Goal: Information Seeking & Learning: Stay updated

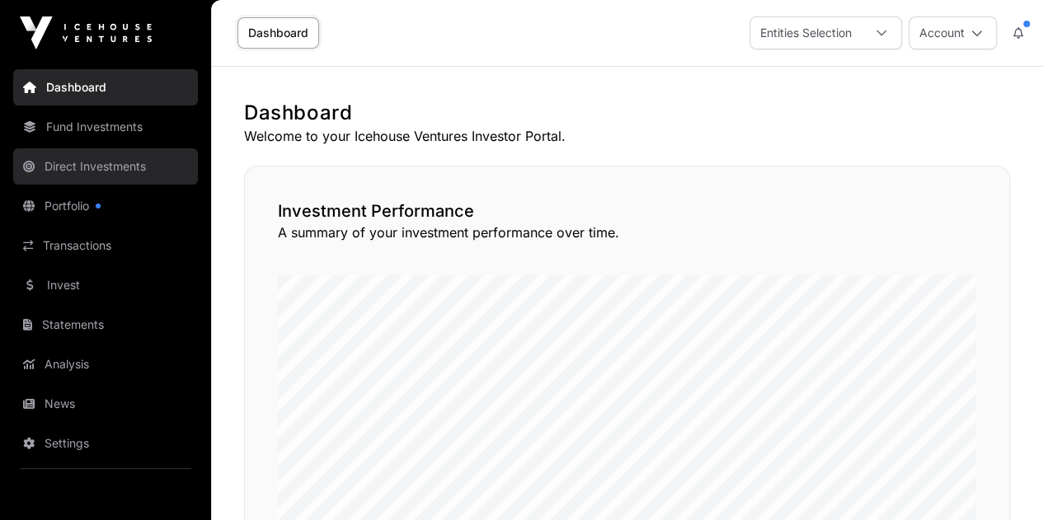
click at [100, 167] on link "Direct Investments" at bounding box center [105, 166] width 185 height 36
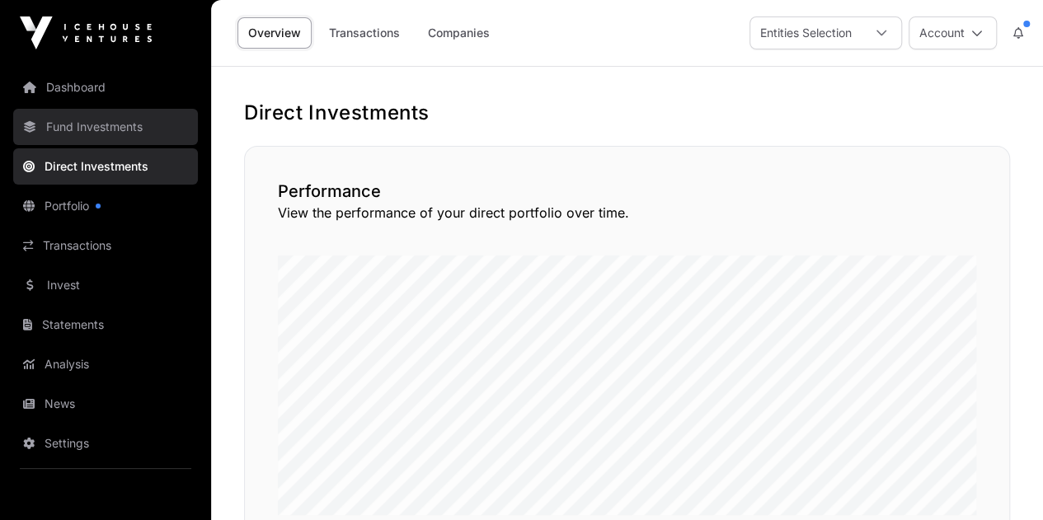
click at [84, 120] on link "Fund Investments" at bounding box center [105, 127] width 185 height 36
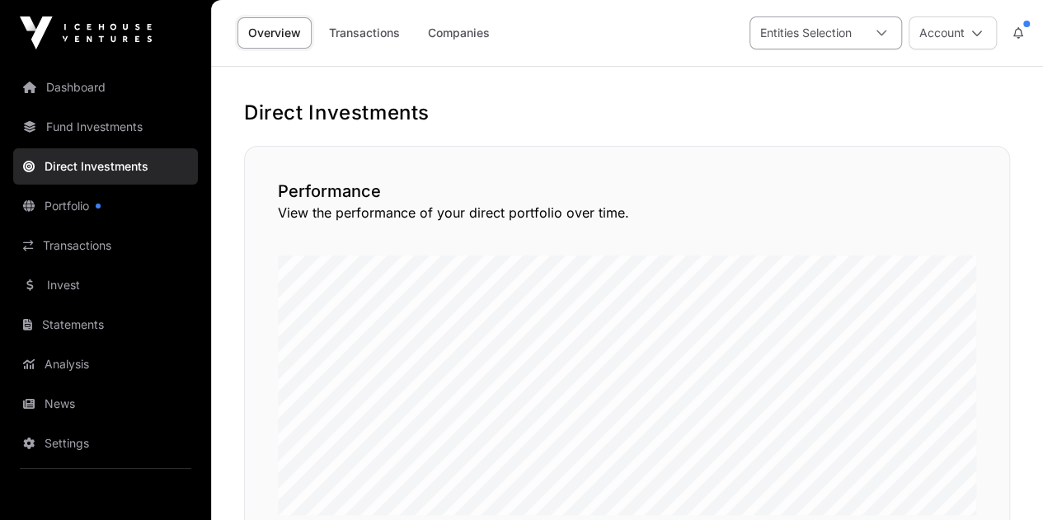
click at [849, 37] on div "Entities Selection" at bounding box center [806, 32] width 111 height 31
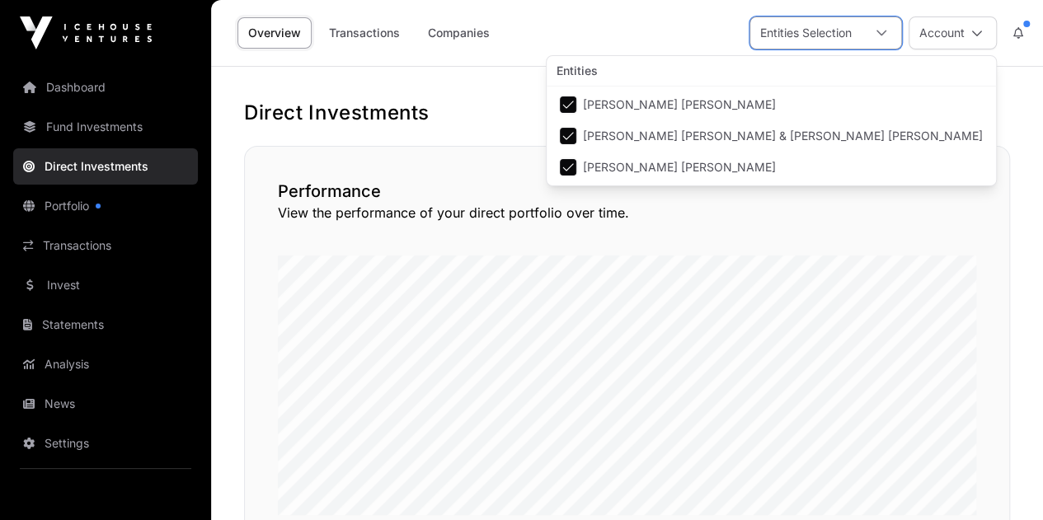
scroll to position [16, 10]
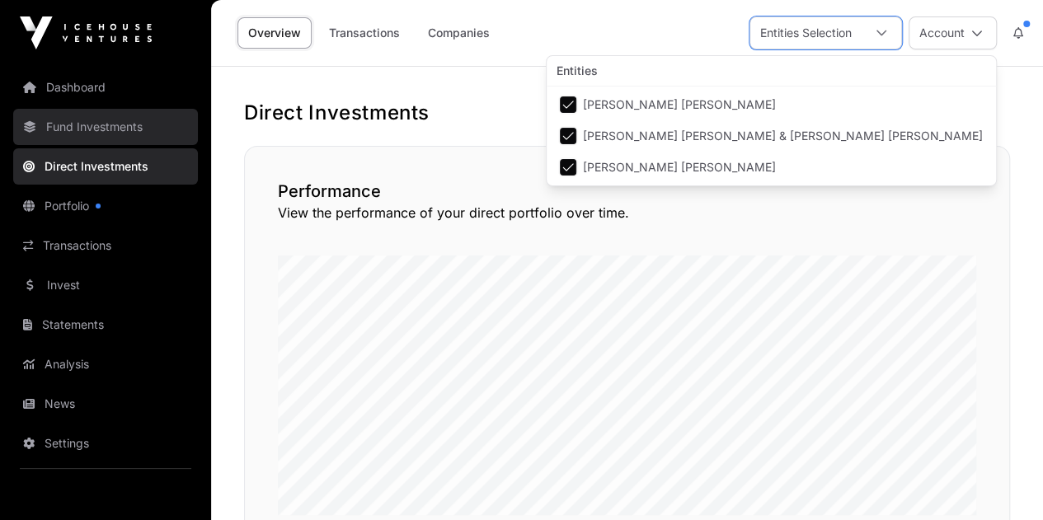
click at [104, 126] on link "Fund Investments" at bounding box center [105, 127] width 185 height 36
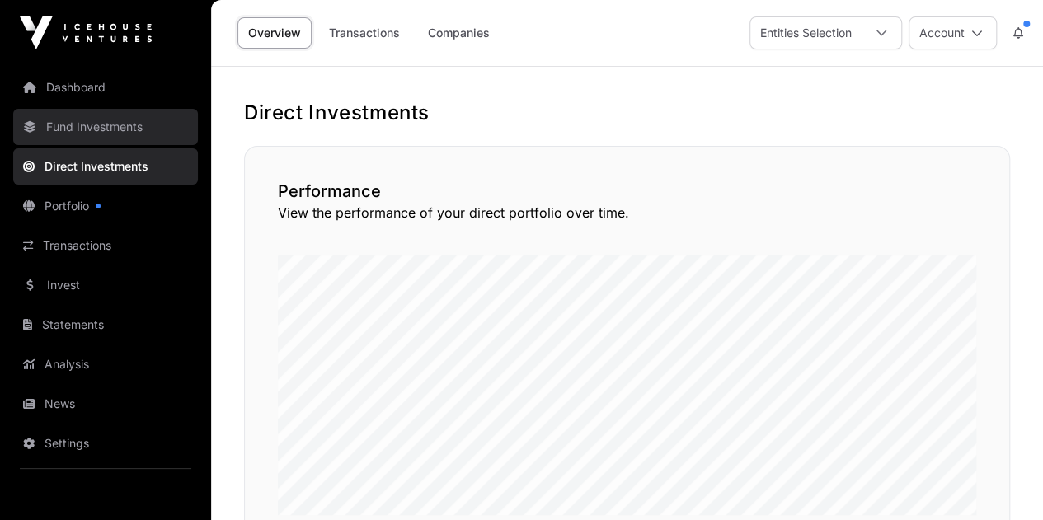
click at [104, 126] on link "Fund Investments" at bounding box center [105, 127] width 185 height 36
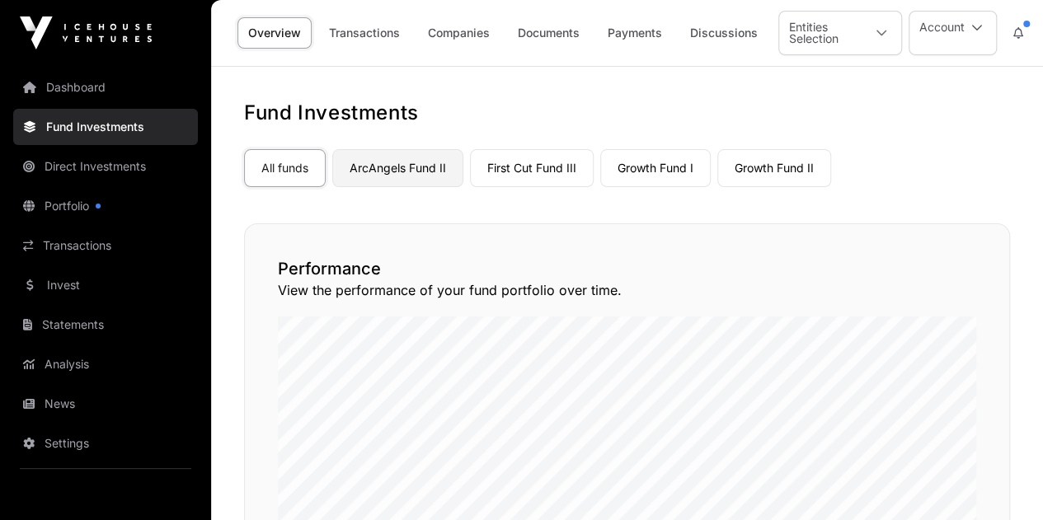
click at [430, 167] on link "ArcAngels Fund II" at bounding box center [397, 168] width 131 height 38
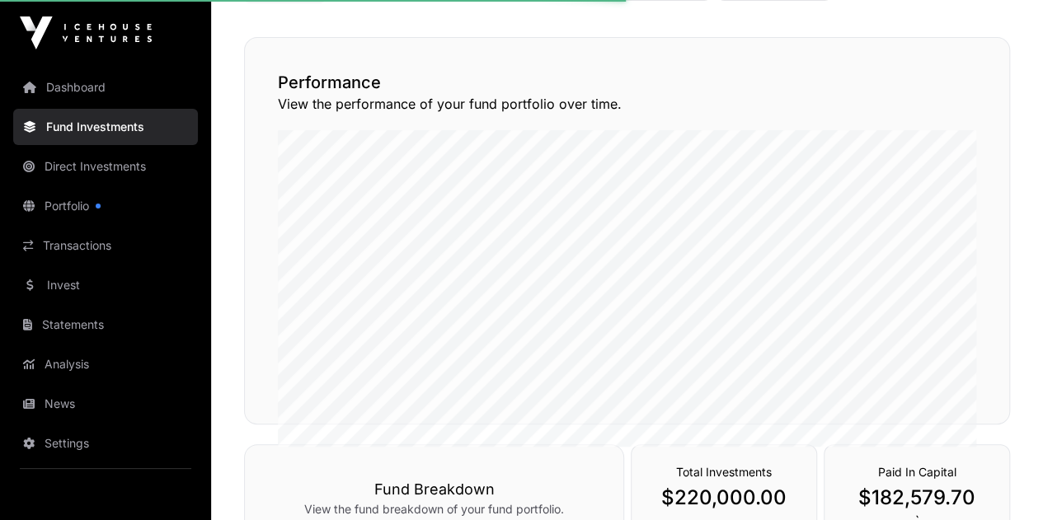
scroll to position [196, 0]
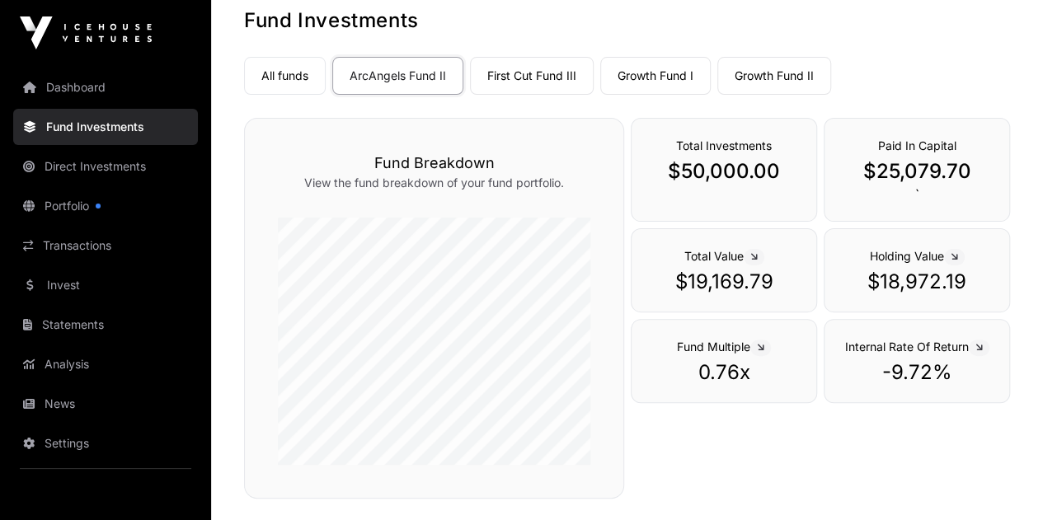
scroll to position [115, 0]
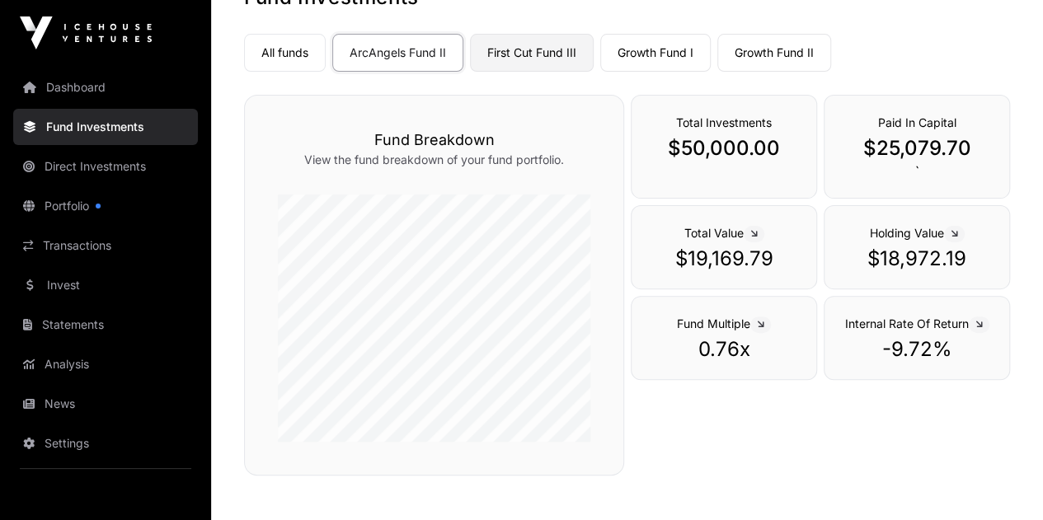
click at [539, 57] on link "First Cut Fund III" at bounding box center [532, 53] width 124 height 38
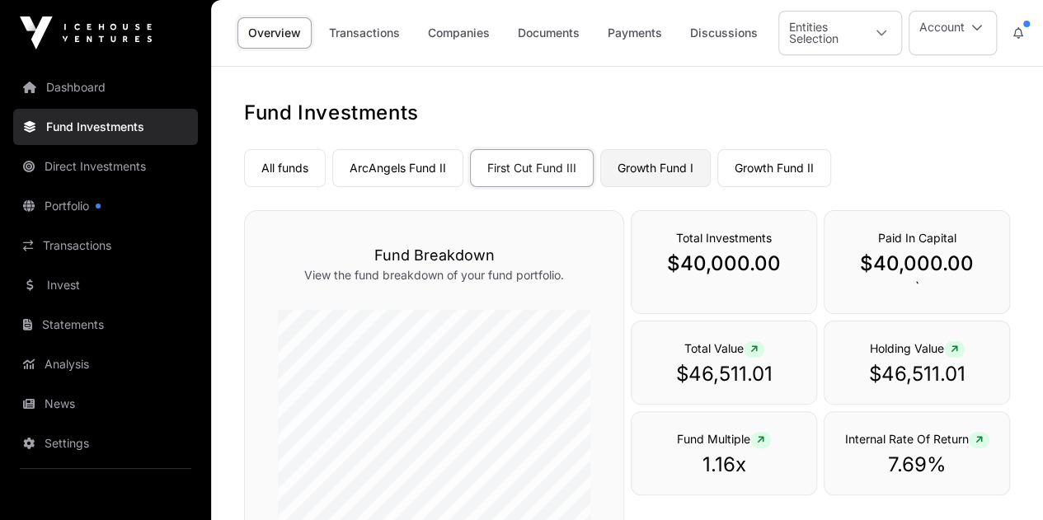
click at [636, 154] on link "Growth Fund I" at bounding box center [655, 168] width 111 height 38
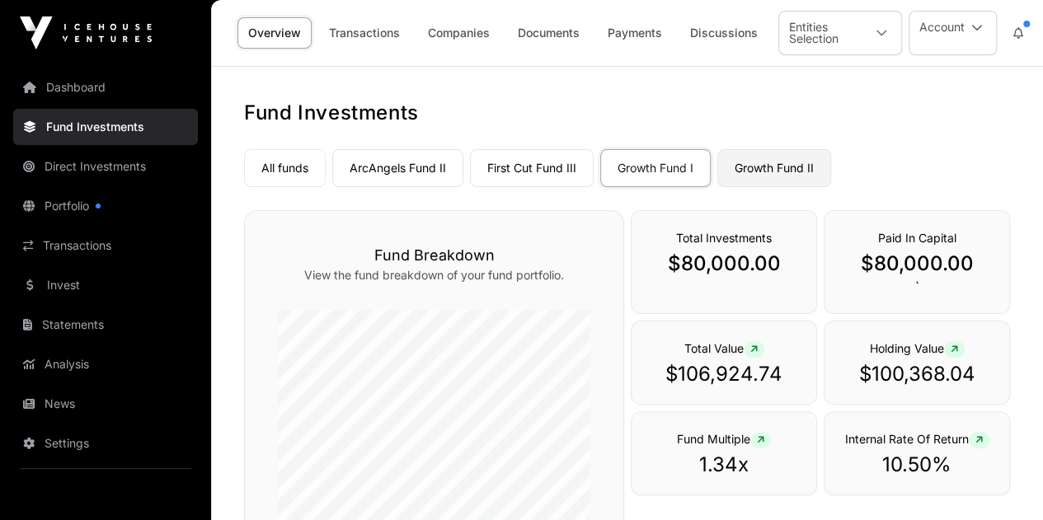
click at [746, 181] on link "Growth Fund II" at bounding box center [775, 168] width 114 height 38
click at [670, 174] on link "Growth Fund I" at bounding box center [655, 168] width 111 height 38
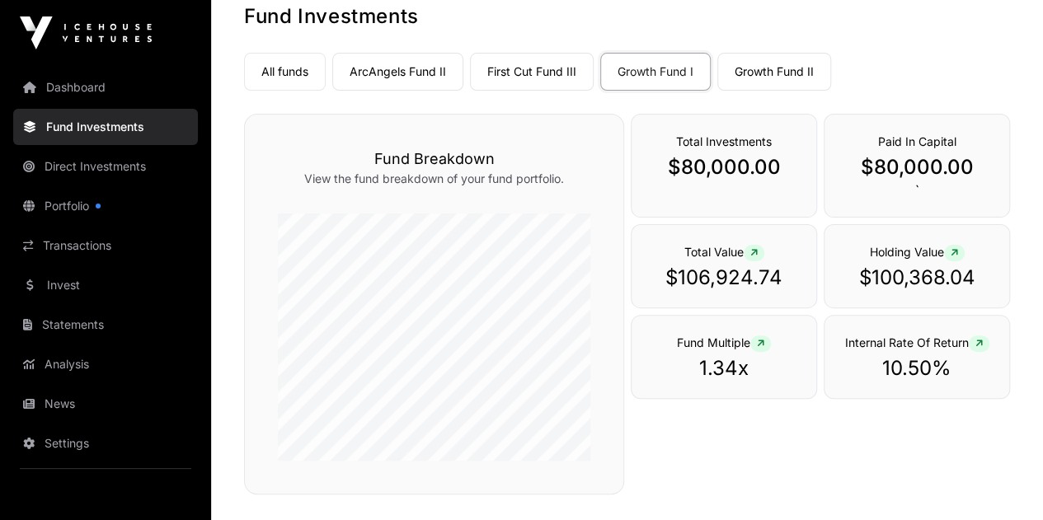
scroll to position [66, 0]
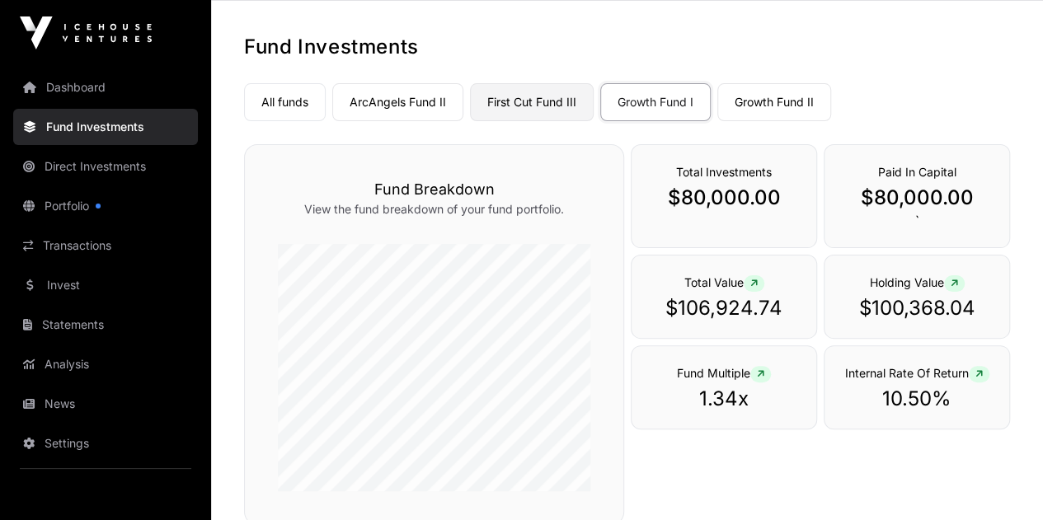
click at [574, 110] on link "First Cut Fund III" at bounding box center [532, 102] width 124 height 38
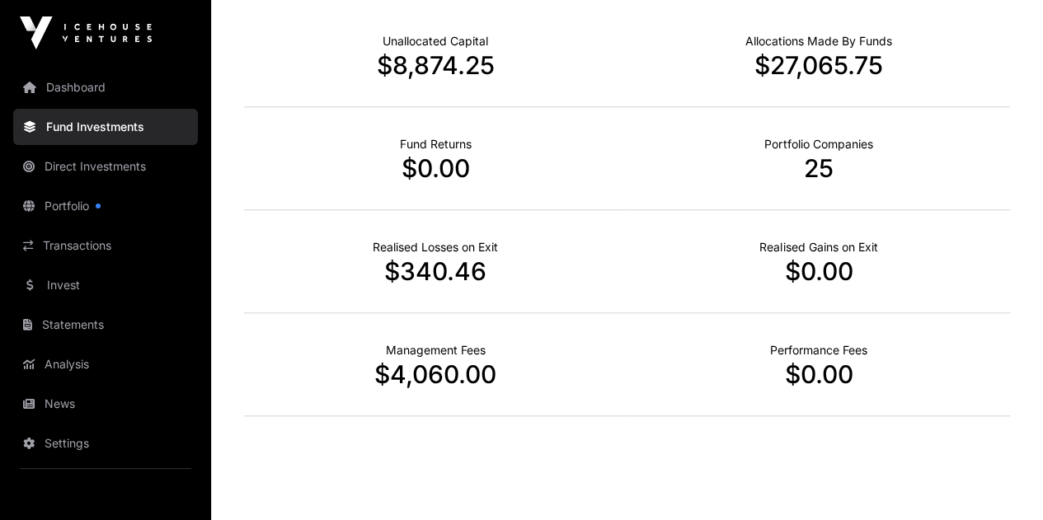
scroll to position [674, 0]
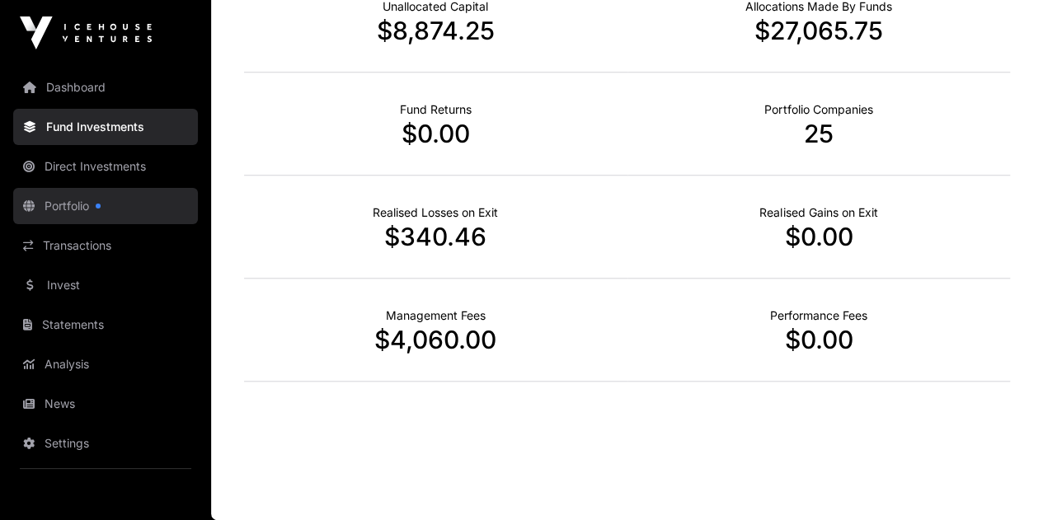
click at [89, 201] on link "Portfolio" at bounding box center [105, 206] width 185 height 36
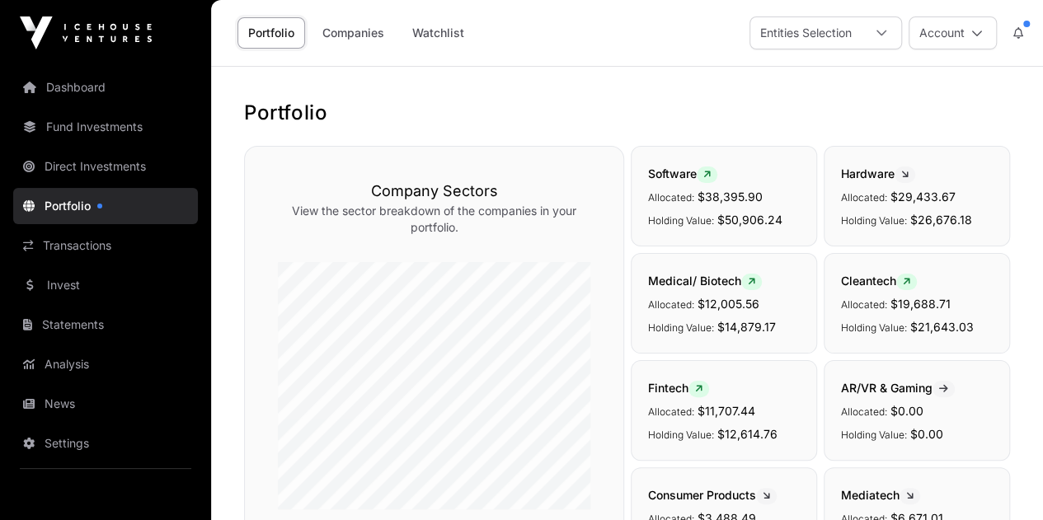
click at [371, 51] on div "Portfolio Companies Watchlist" at bounding box center [353, 32] width 264 height 51
click at [355, 31] on link "Companies" at bounding box center [353, 32] width 83 height 31
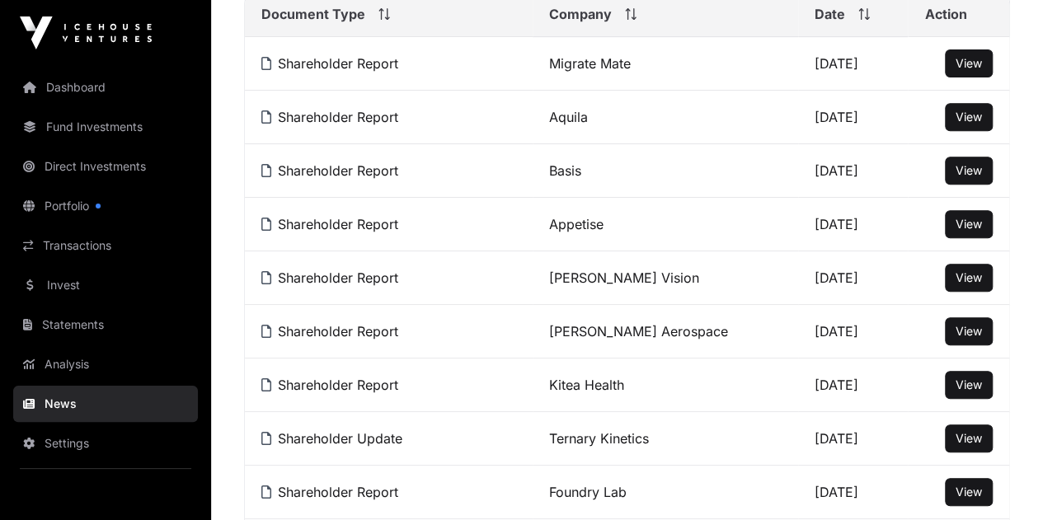
scroll to position [310, 0]
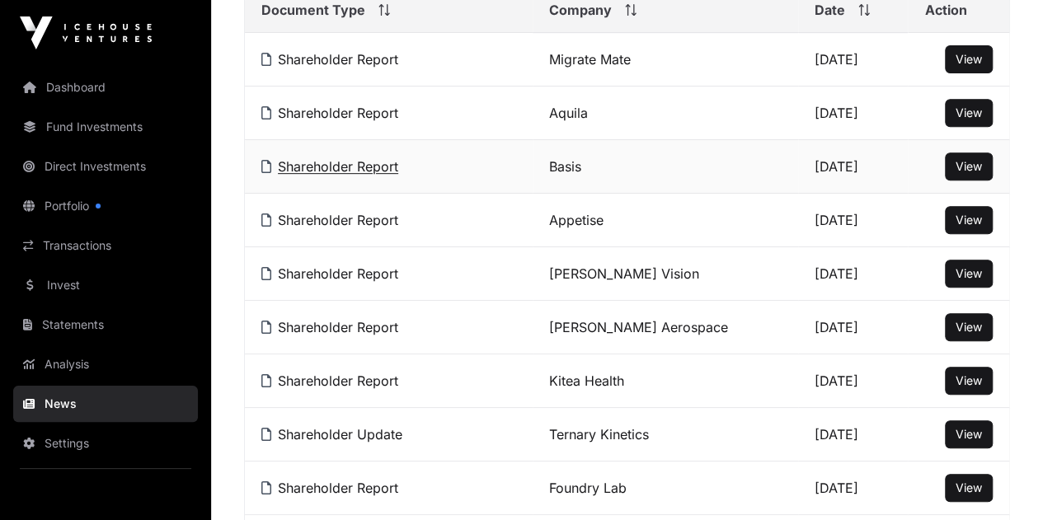
click at [398, 175] on link "Shareholder Report" at bounding box center [329, 166] width 137 height 16
click at [627, 334] on link "[PERSON_NAME] Aerospace" at bounding box center [638, 327] width 179 height 16
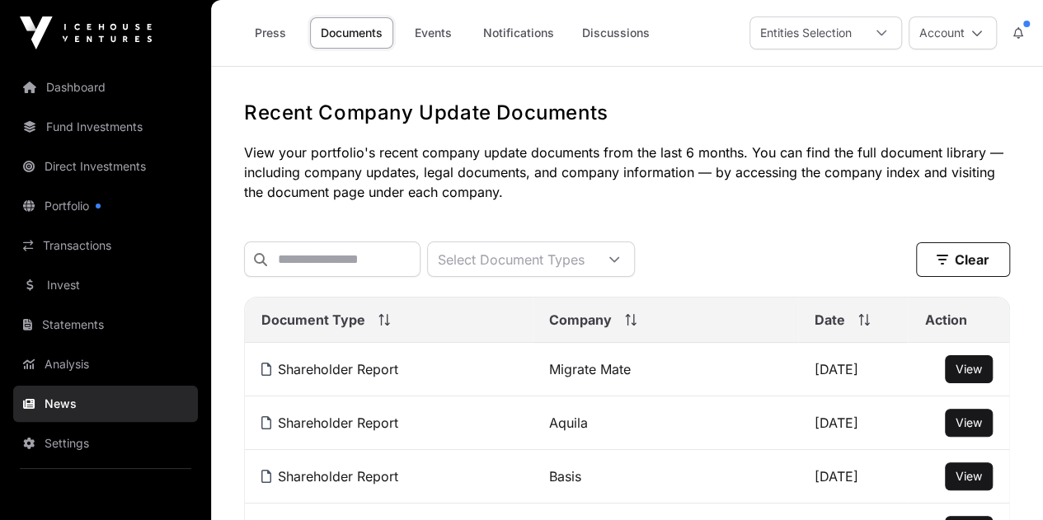
scroll to position [310, 0]
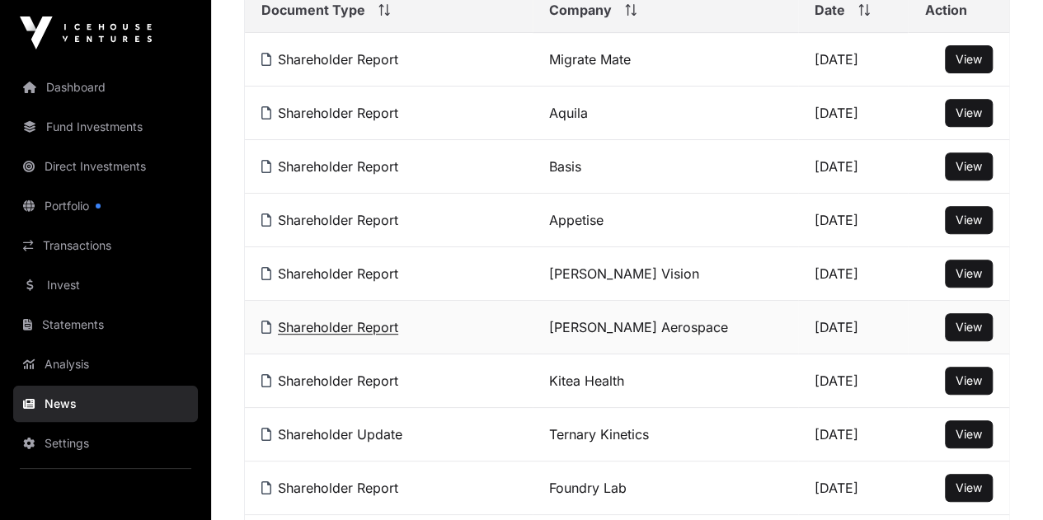
click at [332, 334] on link "Shareholder Report" at bounding box center [329, 327] width 137 height 16
click at [373, 497] on link "Shareholder Report" at bounding box center [329, 488] width 137 height 16
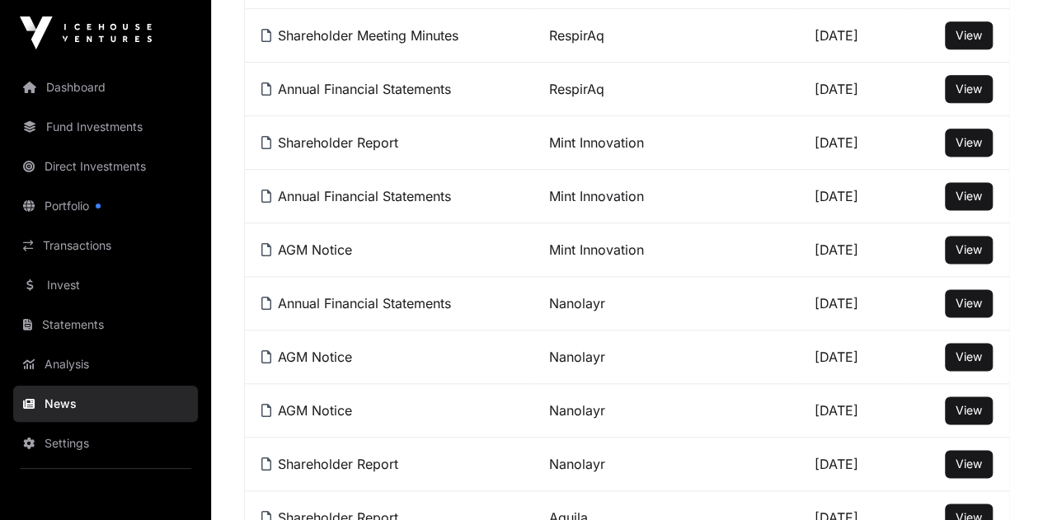
scroll to position [1036, 0]
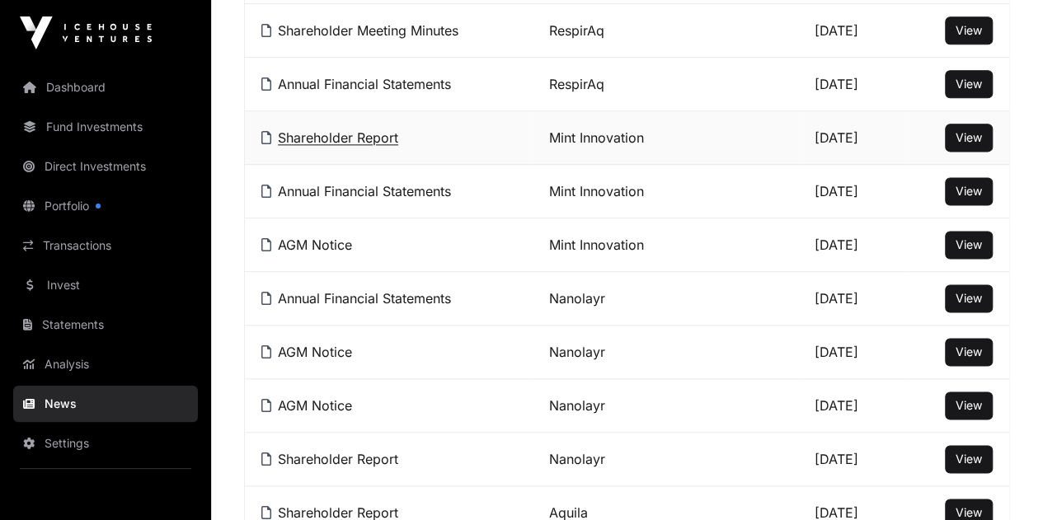
click at [358, 138] on link "Shareholder Report" at bounding box center [329, 137] width 137 height 16
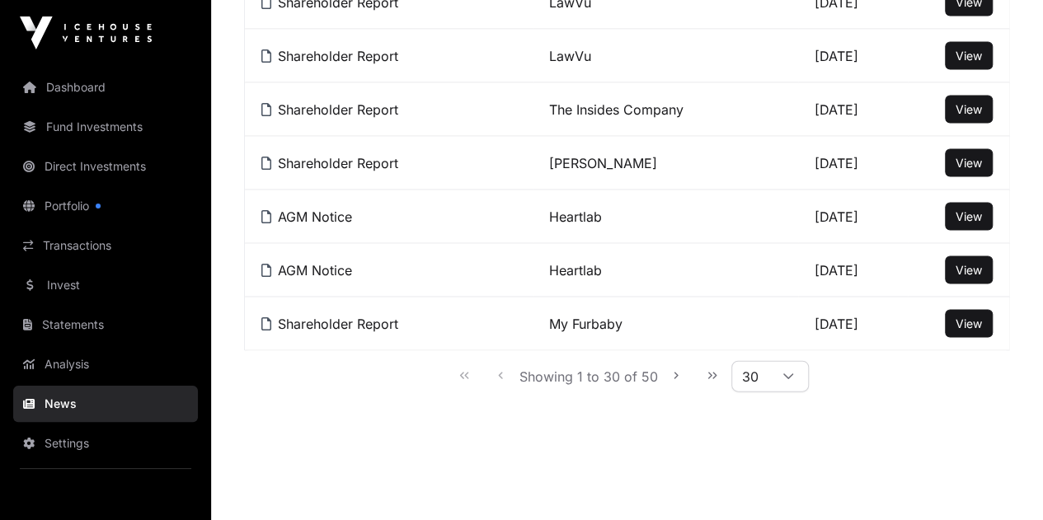
scroll to position [1605, 0]
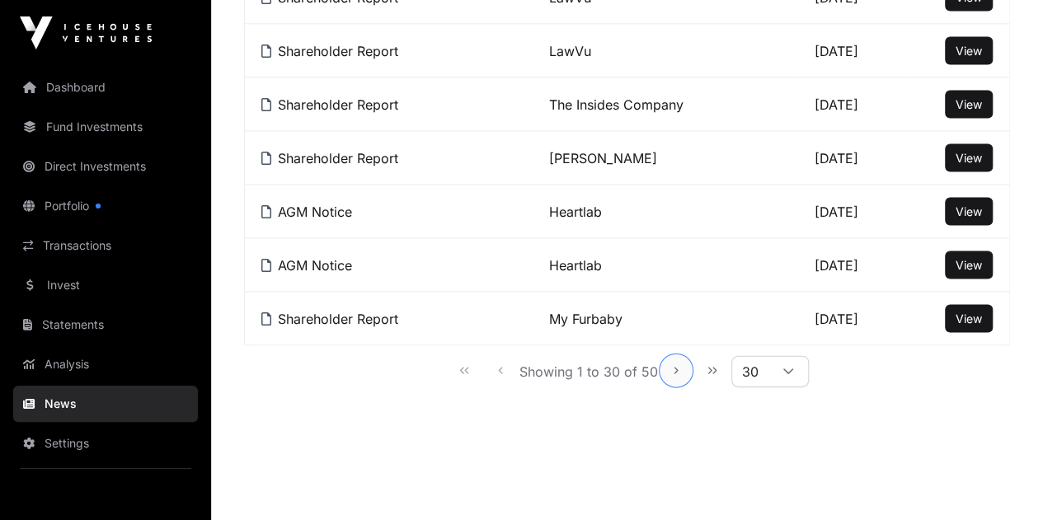
click at [682, 357] on button "Next Page" at bounding box center [676, 371] width 33 height 33
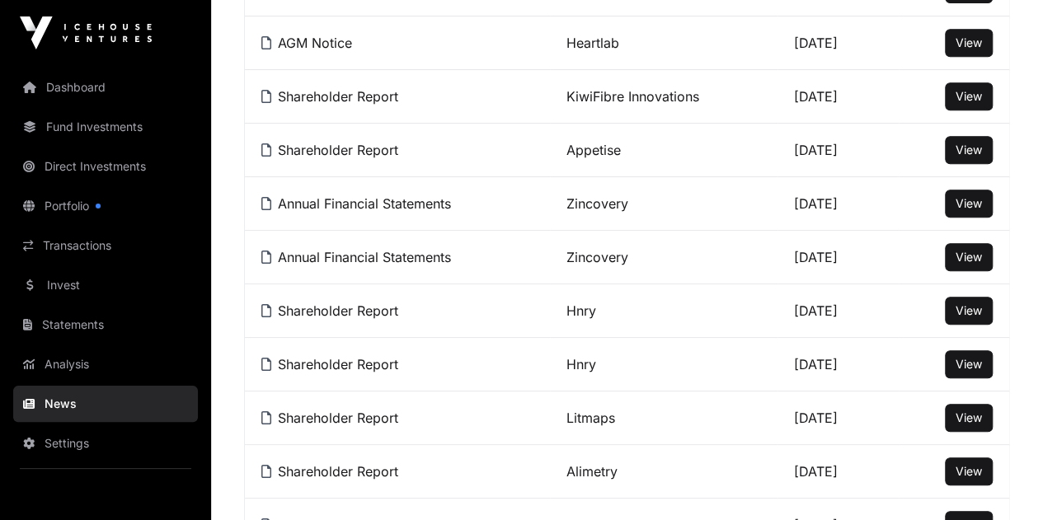
scroll to position [384, 0]
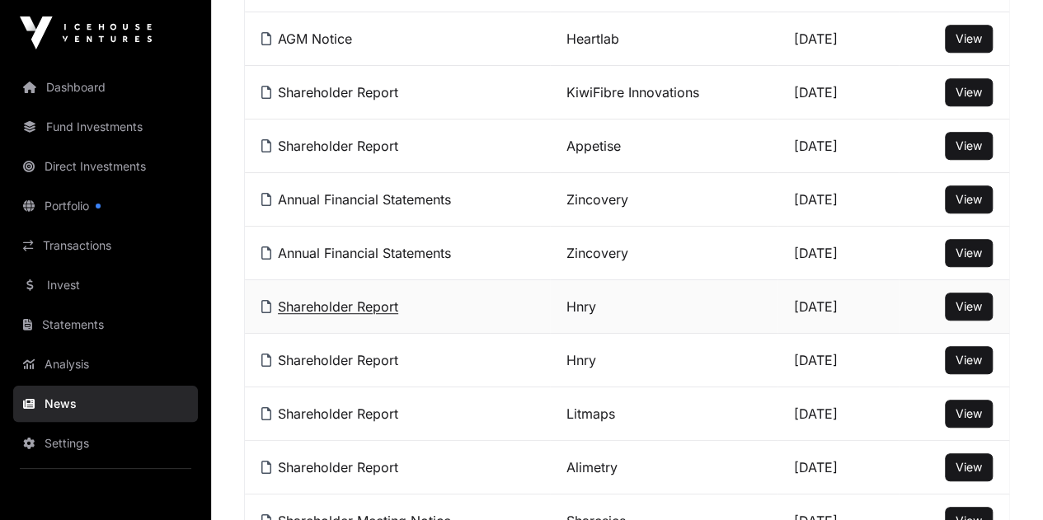
click at [369, 315] on link "Shareholder Report" at bounding box center [329, 307] width 137 height 16
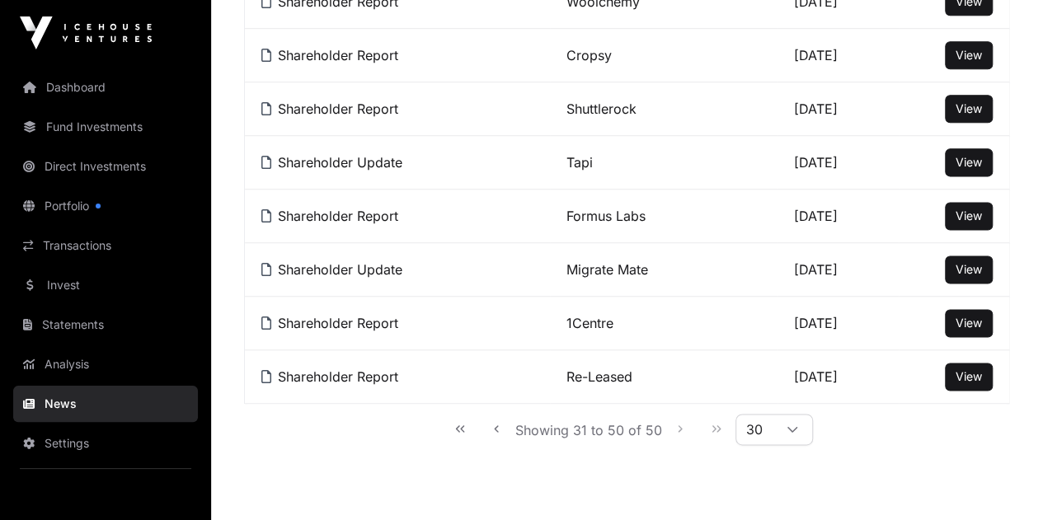
scroll to position [1077, 0]
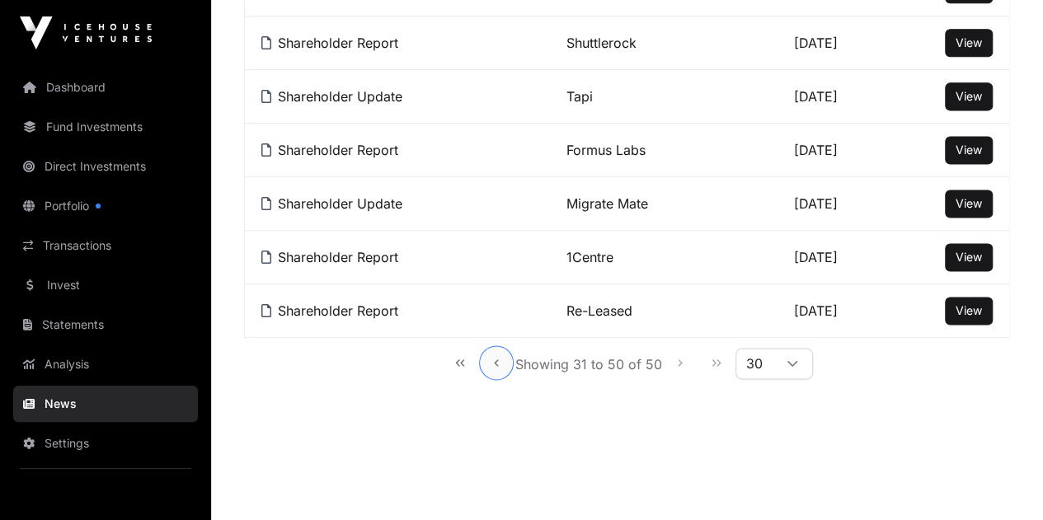
click at [498, 368] on button "Previous Page" at bounding box center [496, 362] width 33 height 33
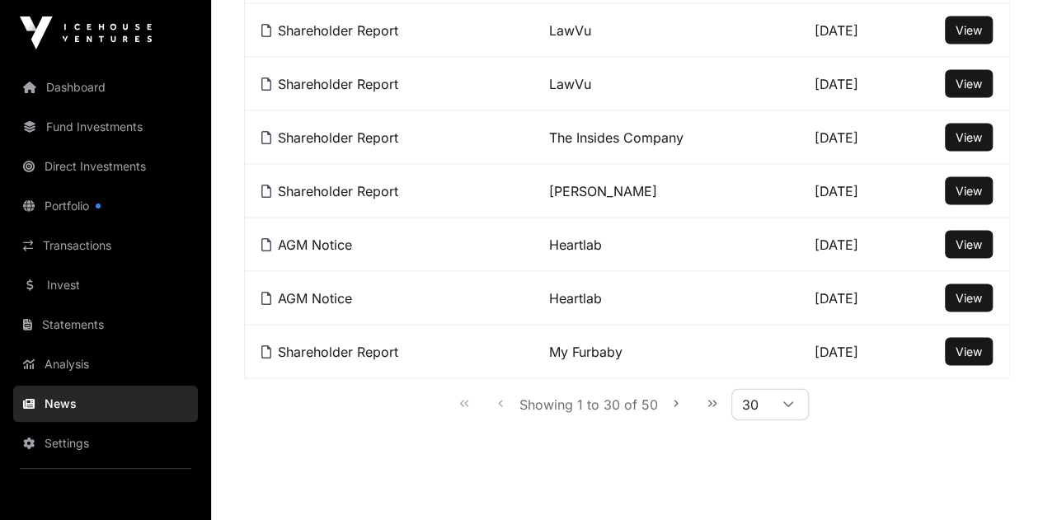
scroll to position [1605, 0]
